Goal: Task Accomplishment & Management: Complete application form

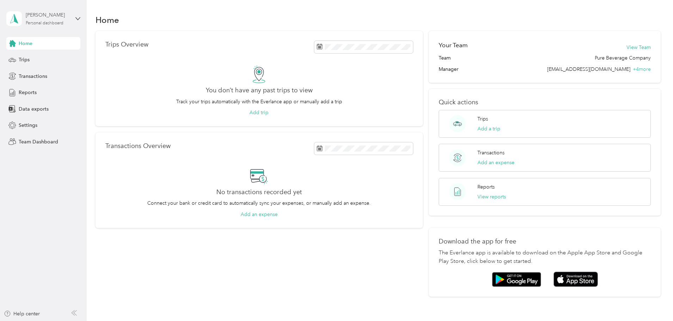
click at [67, 19] on div "[PERSON_NAME] Personal dashboard" at bounding box center [48, 18] width 44 height 14
click at [54, 57] on div "Team dashboard" at bounding box center [80, 58] width 139 height 12
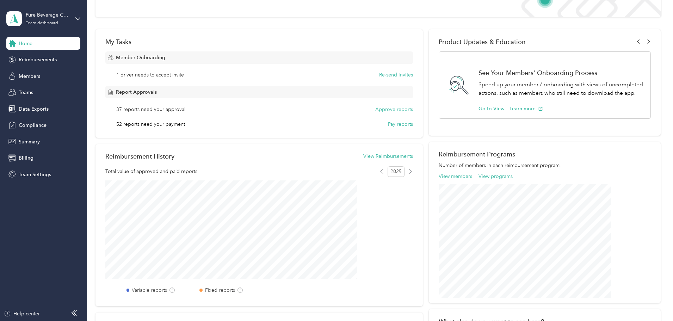
scroll to position [73, 0]
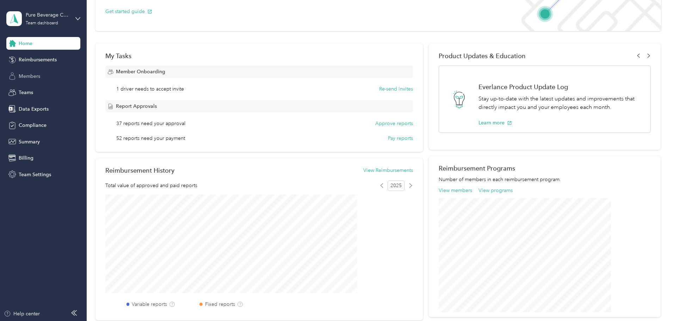
click at [54, 78] on div "Members" at bounding box center [43, 76] width 74 height 13
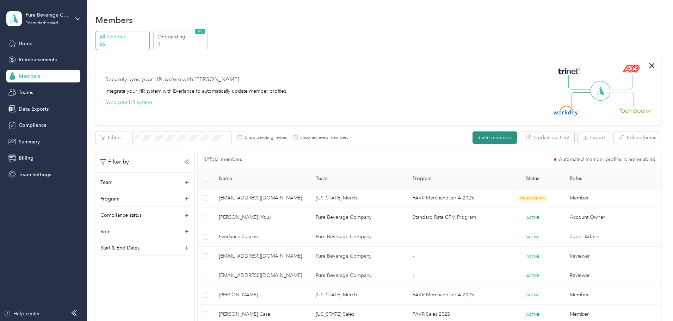
click at [473, 140] on button "Invite members" at bounding box center [495, 138] width 45 height 12
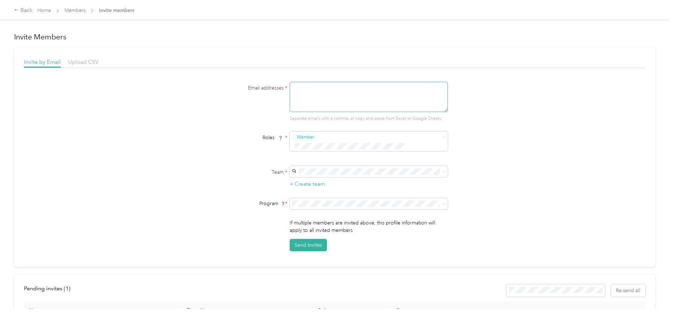
click at [344, 95] on textarea at bounding box center [369, 97] width 158 height 30
click at [506, 167] on div "Email addresses * Separate emails with a comma, or copy and paste from Excel or…" at bounding box center [335, 167] width 622 height 170
click at [304, 180] on button "+ Create team" at bounding box center [308, 184] width 36 height 9
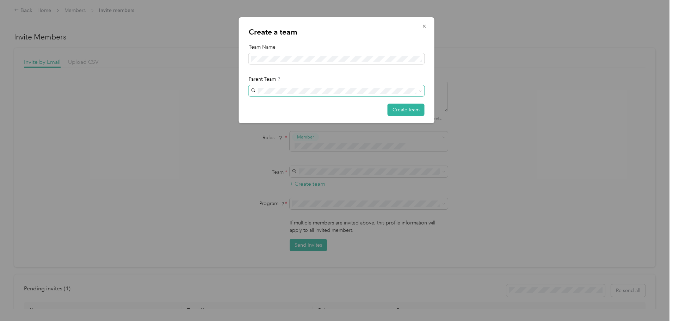
click at [383, 94] on span at bounding box center [337, 90] width 176 height 11
click at [406, 108] on button "Create team" at bounding box center [406, 110] width 37 height 12
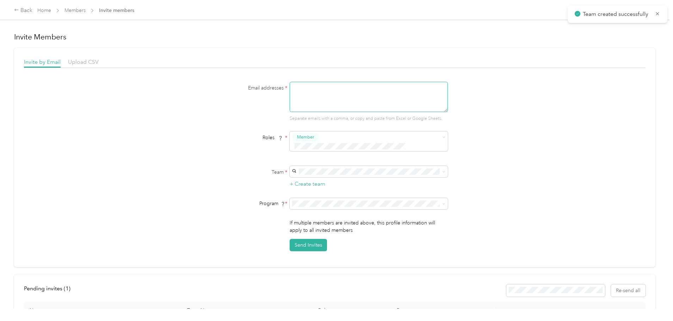
click at [317, 87] on textarea at bounding box center [369, 97] width 158 height 30
click at [224, 133] on div "Roles * Member" at bounding box center [334, 144] width 271 height 25
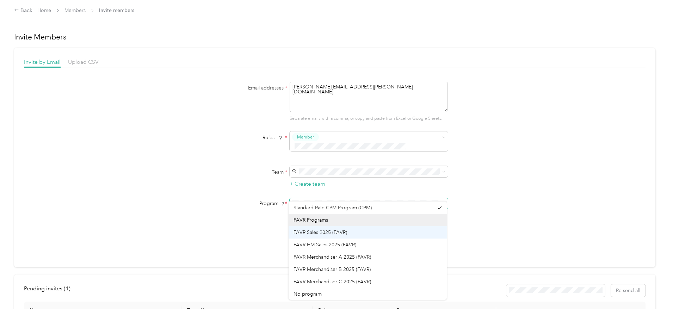
scroll to position [12, 0]
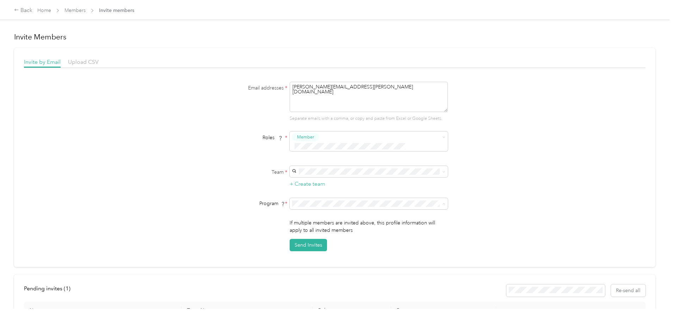
click at [537, 223] on div "Email addresses * [PERSON_NAME][EMAIL_ADDRESS][PERSON_NAME][DOMAIN_NAME] Separa…" at bounding box center [335, 167] width 622 height 170
click at [482, 194] on div "Email addresses * [PERSON_NAME][EMAIL_ADDRESS][PERSON_NAME][DOMAIN_NAME] Separa…" at bounding box center [335, 167] width 622 height 170
click at [368, 247] on li "FAVR Sales 2025 (FAVR)" at bounding box center [368, 242] width 158 height 12
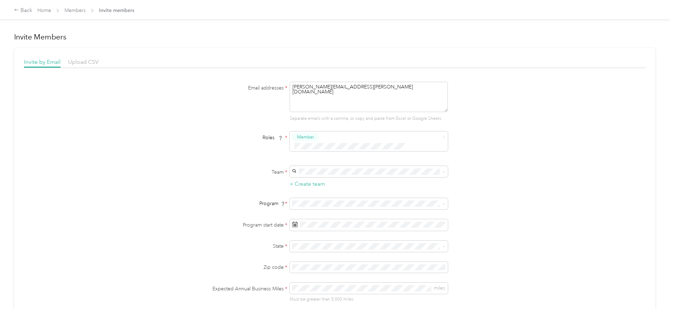
click at [550, 102] on div "Email addresses * [PERSON_NAME][EMAIL_ADDRESS][PERSON_NAME][DOMAIN_NAME] Separa…" at bounding box center [335, 213] width 622 height 263
click at [342, 146] on div "4" at bounding box center [342, 144] width 9 height 9
click at [326, 207] on div "IN [US_STATE]" at bounding box center [368, 211] width 148 height 16
click at [506, 250] on div "Email addresses * [PERSON_NAME][EMAIL_ADDRESS][PERSON_NAME][DOMAIN_NAME] Separa…" at bounding box center [335, 213] width 622 height 263
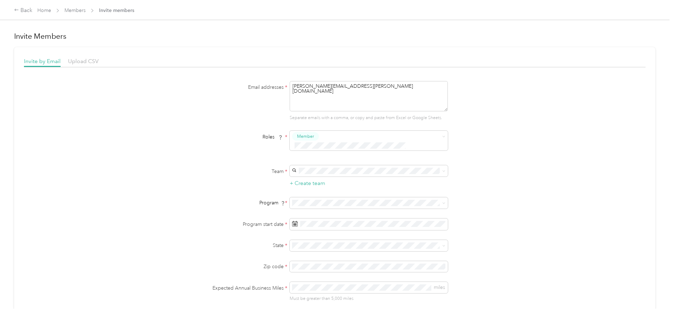
scroll to position [0, 0]
click at [363, 88] on textarea "[PERSON_NAME][EMAIL_ADDRESS][PERSON_NAME][DOMAIN_NAME]" at bounding box center [369, 97] width 158 height 30
type textarea "[PERSON_NAME][EMAIL_ADDRESS][PERSON_NAME][DOMAIN_NAME], [EMAIL_ADDRESS][DOMAIN_…"
click at [484, 109] on div "Email addresses * [PERSON_NAME][EMAIL_ADDRESS][PERSON_NAME][DOMAIN_NAME], [EMAI…" at bounding box center [335, 213] width 622 height 263
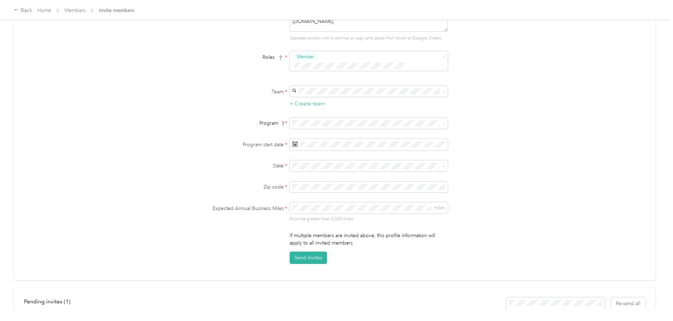
scroll to position [175, 0]
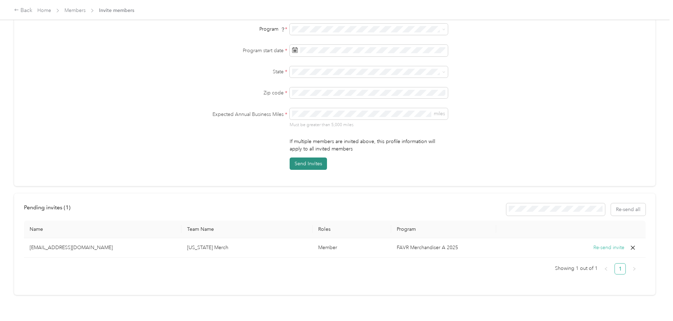
click at [309, 158] on button "Send Invites" at bounding box center [308, 164] width 37 height 12
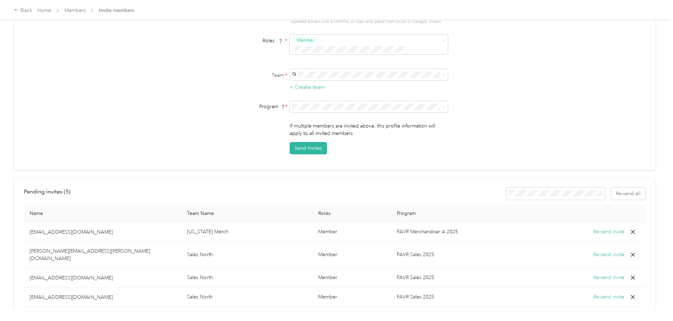
scroll to position [159, 0]
